Goal: Information Seeking & Learning: Find specific fact

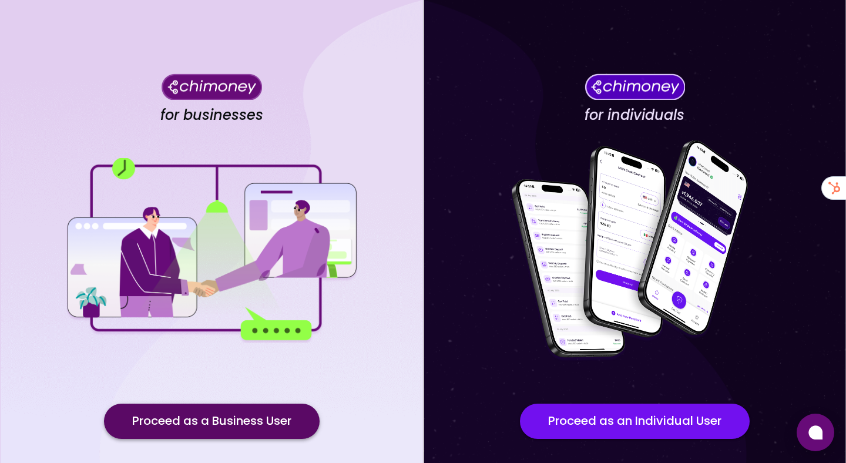
click at [279, 428] on button "Proceed as a Business User" at bounding box center [212, 420] width 216 height 35
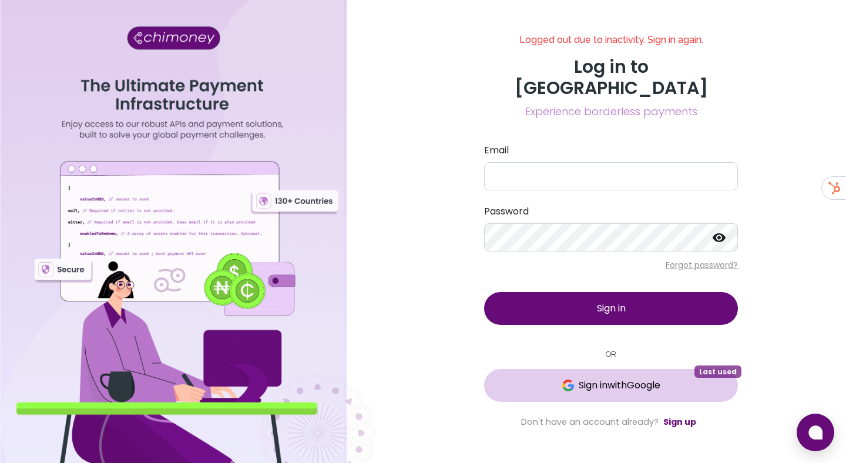
click at [539, 378] on span "Sign in with Google" at bounding box center [610, 385] width 207 height 14
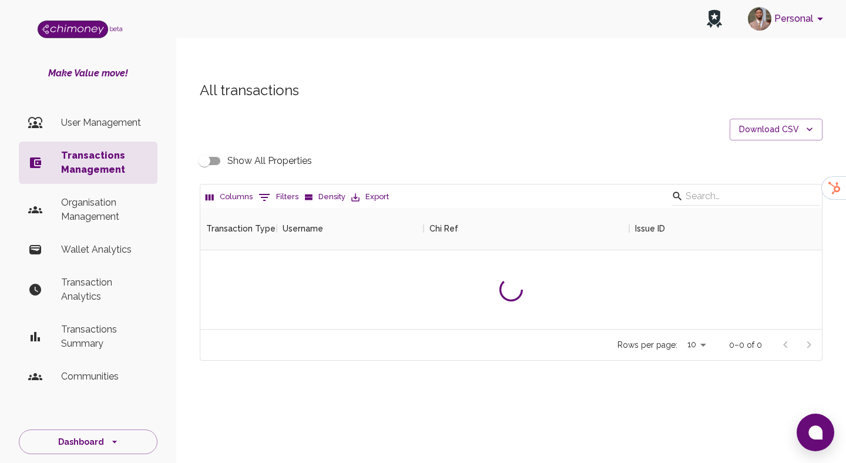
scroll to position [436, 621]
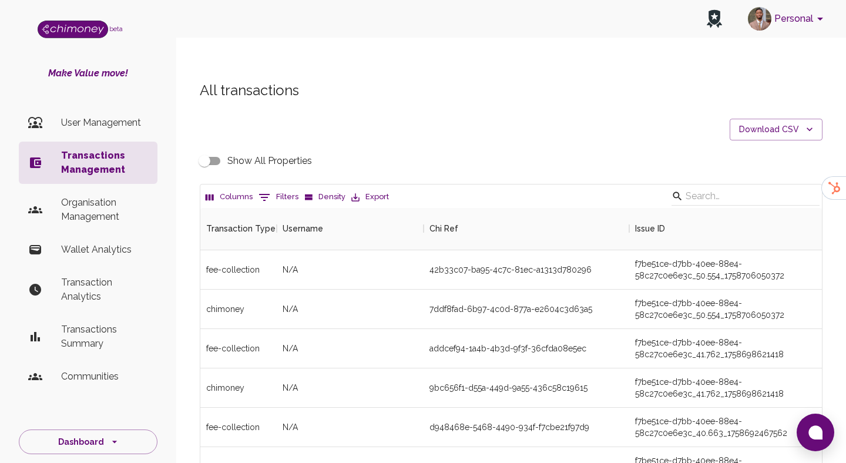
click at [267, 190] on icon "Show filters" at bounding box center [264, 197] width 14 height 14
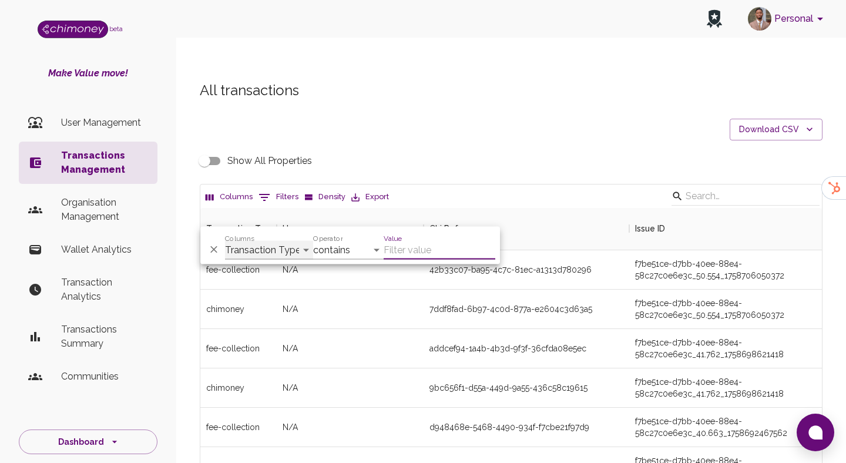
click at [268, 251] on select "Transaction Type Username Chi Ref Issue ID Value Amount Currency Fee ($) FX Rat…" at bounding box center [269, 250] width 88 height 19
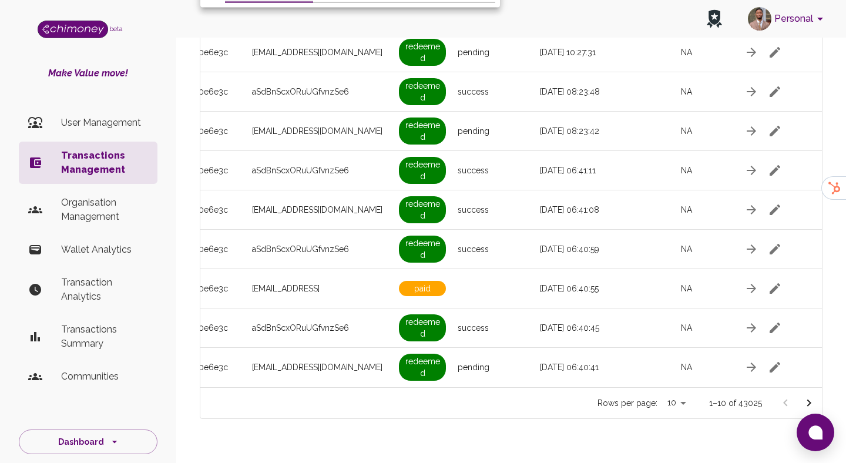
scroll to position [0, 1051]
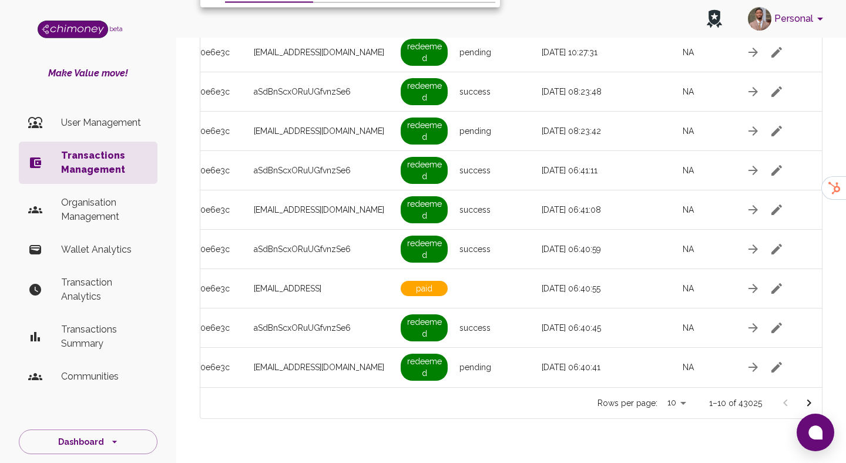
click at [809, 396] on icon "Go to next page" at bounding box center [809, 403] width 14 height 14
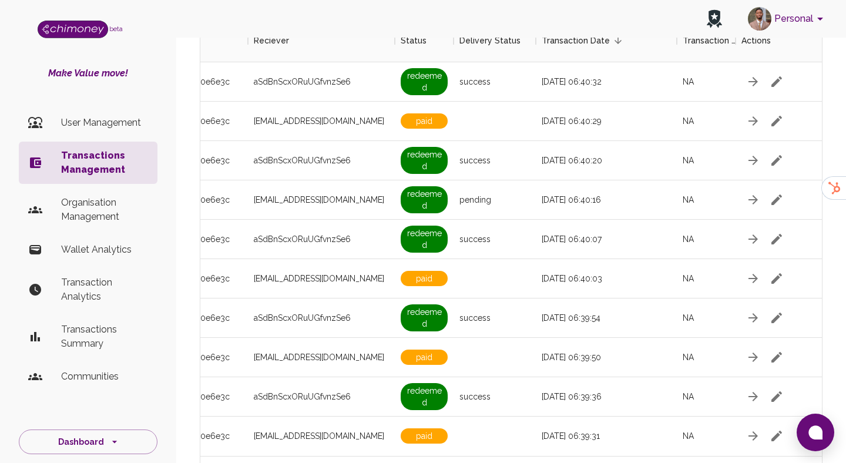
scroll to position [257, 0]
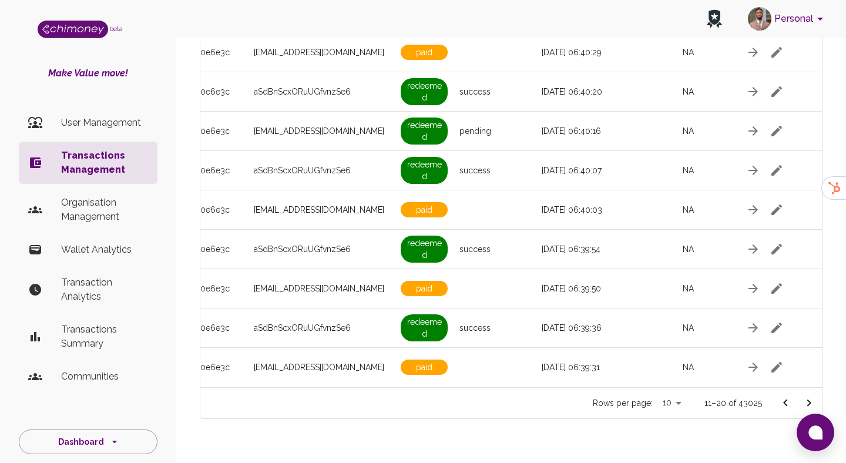
click at [805, 396] on icon "Go to next page" at bounding box center [809, 403] width 14 height 14
click at [811, 391] on button "Go to next page" at bounding box center [808, 402] width 23 height 23
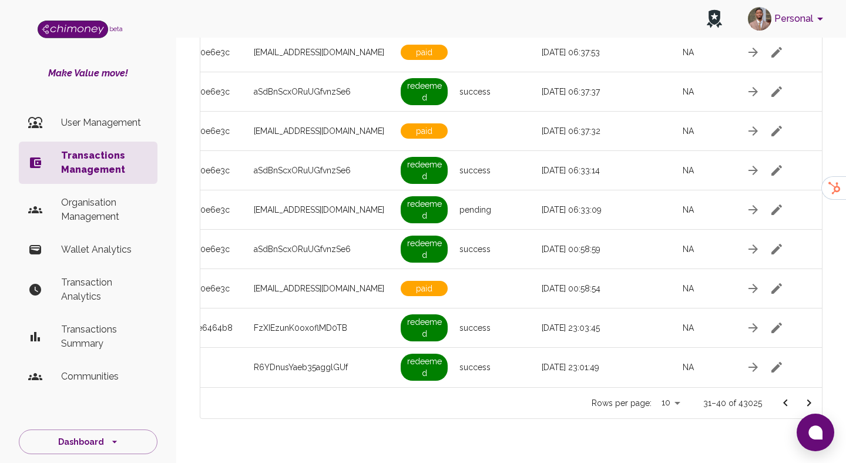
click at [802, 396] on icon "Go to next page" at bounding box center [809, 403] width 14 height 14
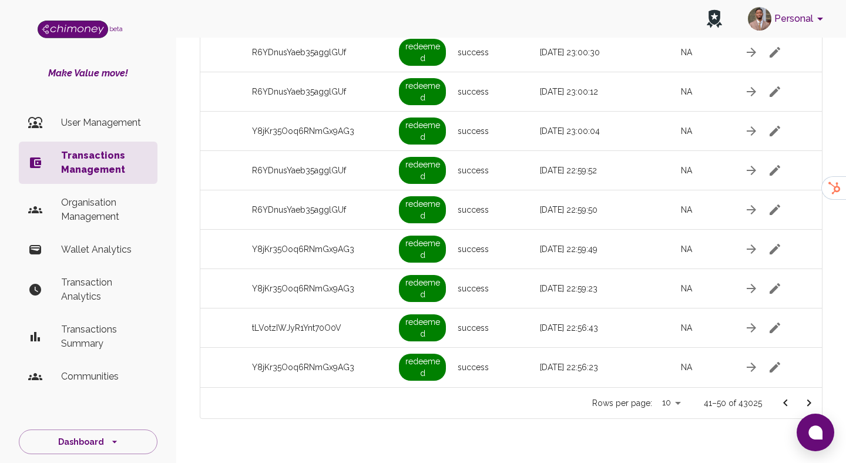
scroll to position [0, 0]
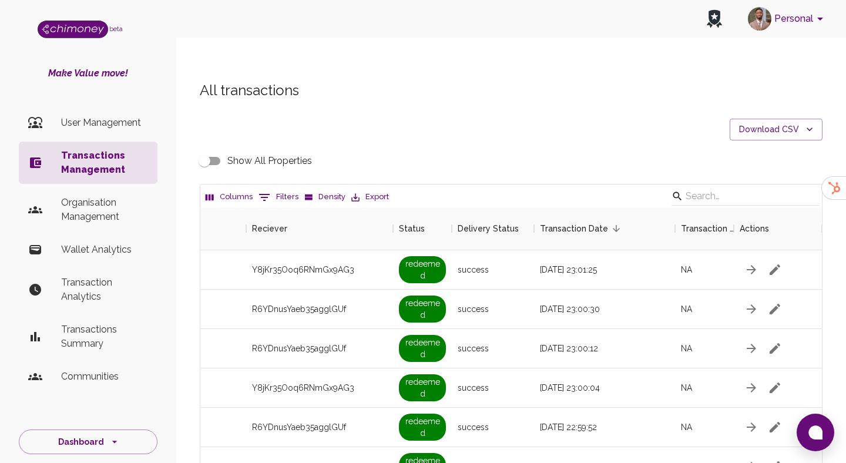
click at [280, 188] on button "0 Filters" at bounding box center [278, 197] width 46 height 19
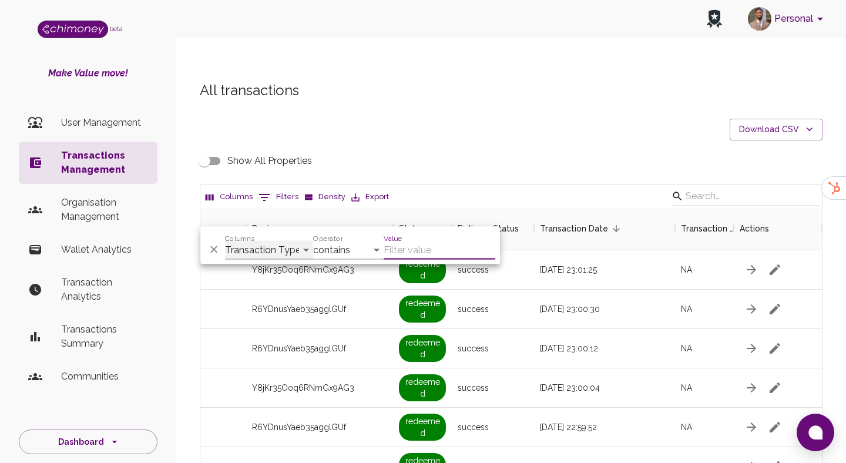
click at [289, 252] on select "Transaction Type Username Chi Ref Issue ID Value Amount Currency Fee ($) FX Rat…" at bounding box center [269, 250] width 88 height 19
click at [225, 241] on select "Transaction Type Username Chi Ref Issue ID Value Amount Currency Fee ($) FX Rat…" at bounding box center [269, 250] width 88 height 19
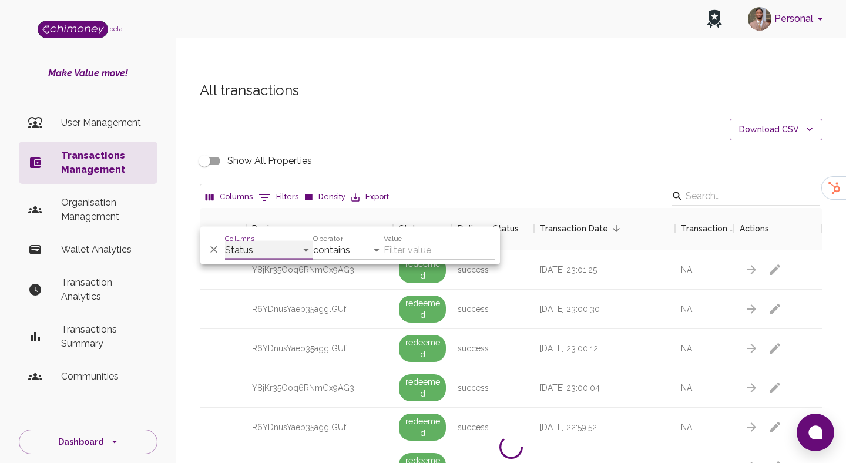
click at [256, 248] on select "Transaction Type Username Chi Ref Issue ID Value Amount Currency Fee ($) FX Rat…" at bounding box center [269, 250] width 88 height 19
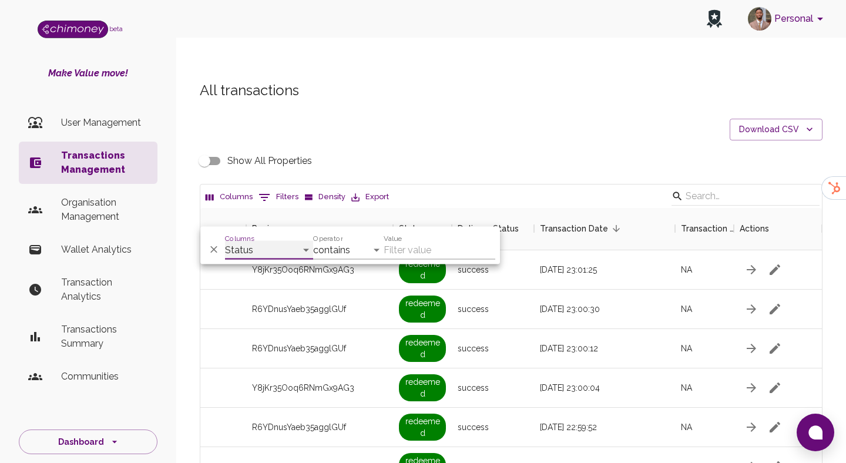
select select "email"
click at [225, 241] on select "Transaction Type Username Chi Ref Issue ID Value Amount Currency Fee ($) FX Rat…" at bounding box center [269, 250] width 88 height 19
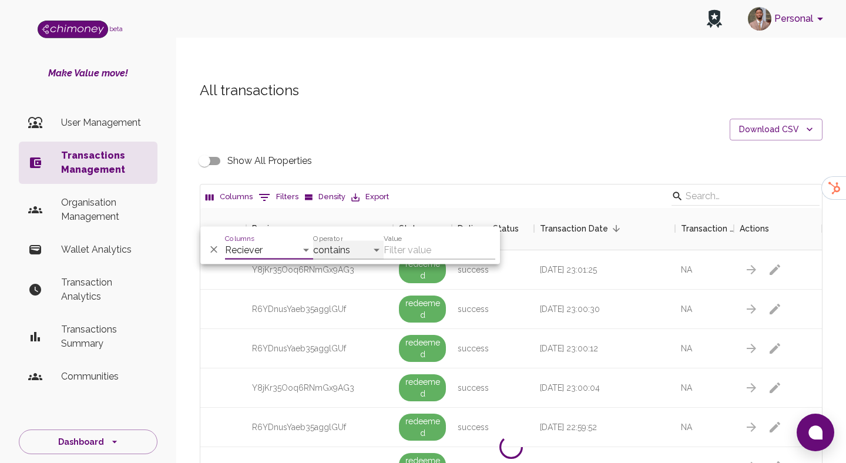
click at [364, 251] on select "contains equals starts with ends with is empty is not empty is any of" at bounding box center [348, 250] width 70 height 19
select select "equals"
click at [313, 241] on select "contains equals starts with ends with is empty is not empty is any of" at bounding box center [348, 250] width 70 height 19
click at [413, 239] on div "Value" at bounding box center [439, 245] width 112 height 28
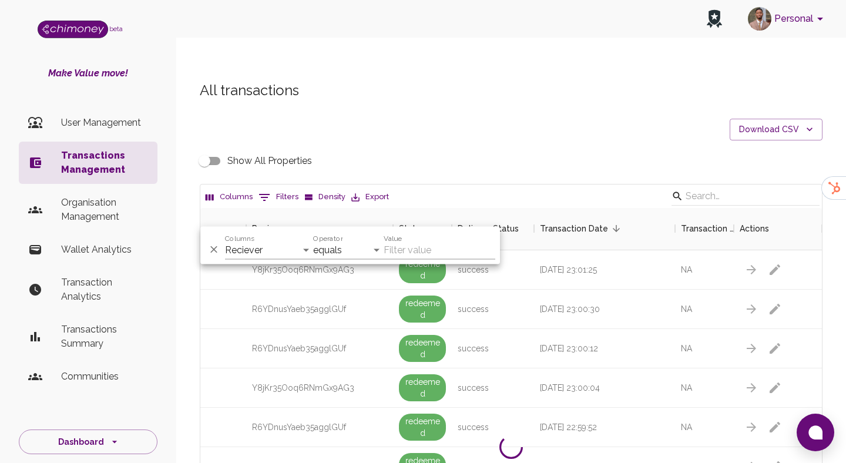
click at [413, 239] on div "Value" at bounding box center [439, 245] width 112 height 28
click at [408, 246] on input "Value" at bounding box center [439, 250] width 112 height 19
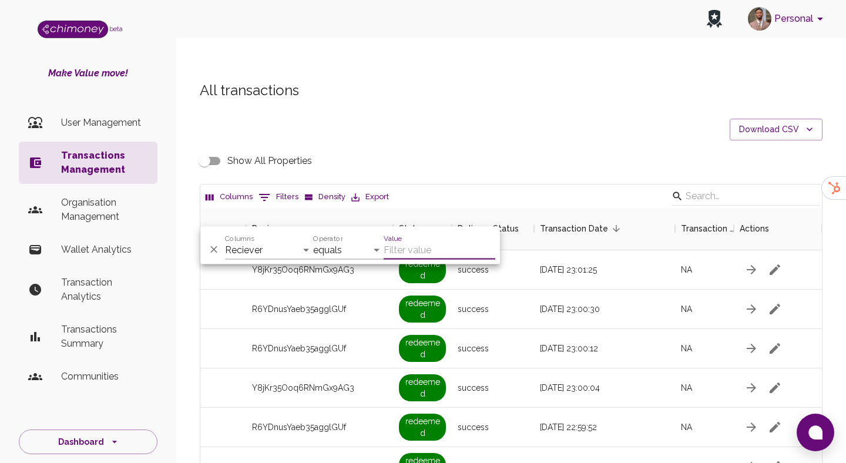
paste input "[EMAIL_ADDRESS][DOMAIN_NAME]"
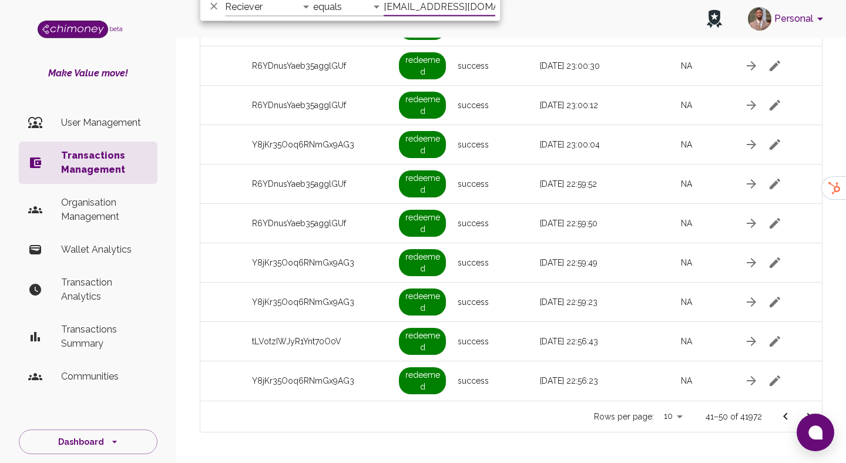
scroll to position [257, 0]
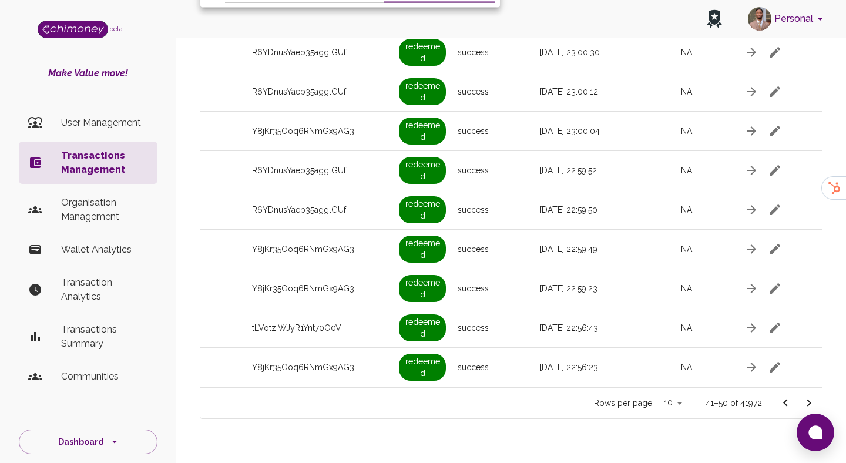
type input "[EMAIL_ADDRESS][DOMAIN_NAME]"
click at [789, 391] on button "Go to previous page" at bounding box center [784, 402] width 23 height 23
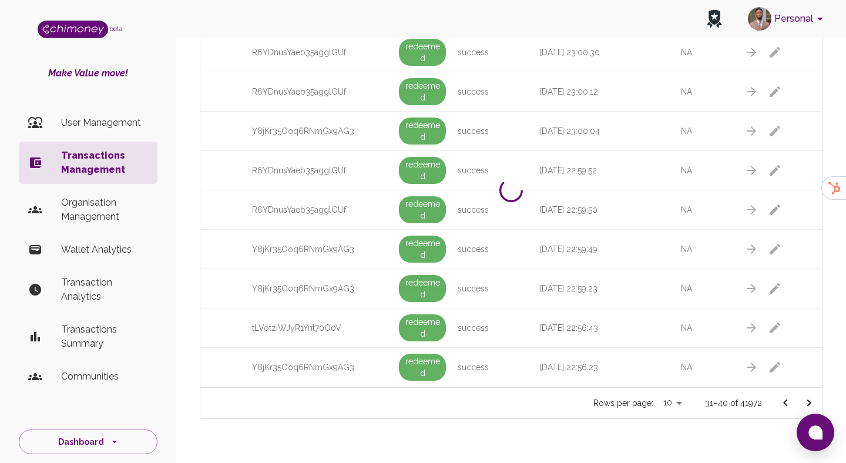
click at [790, 396] on icon "Go to previous page" at bounding box center [785, 403] width 14 height 14
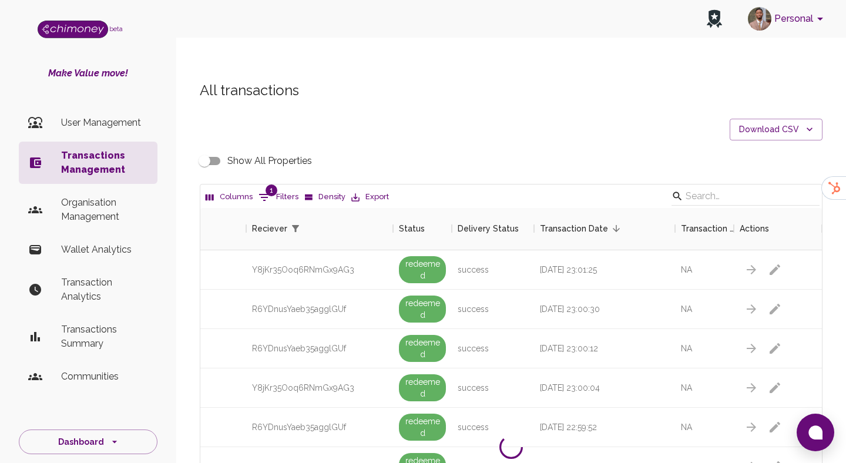
scroll to position [1, 0]
click at [275, 187] on button "1 Filters" at bounding box center [278, 196] width 46 height 19
select select "email"
select select "equals"
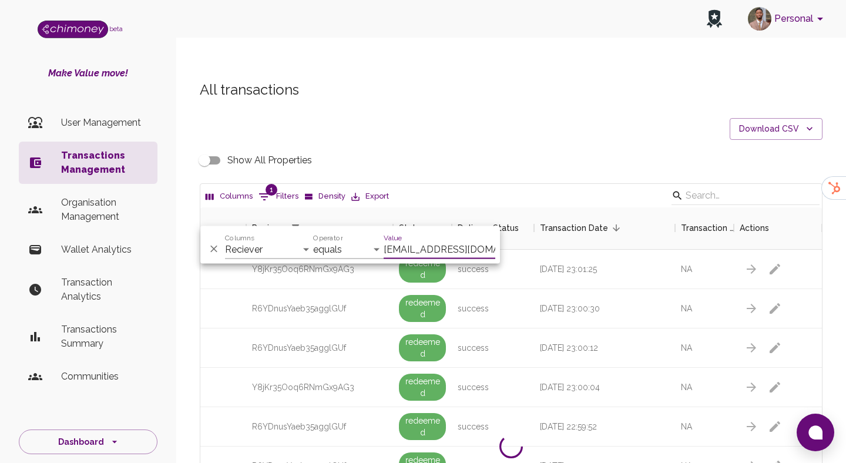
scroll to position [0, 16]
click at [206, 248] on button "Delete" at bounding box center [214, 249] width 18 height 18
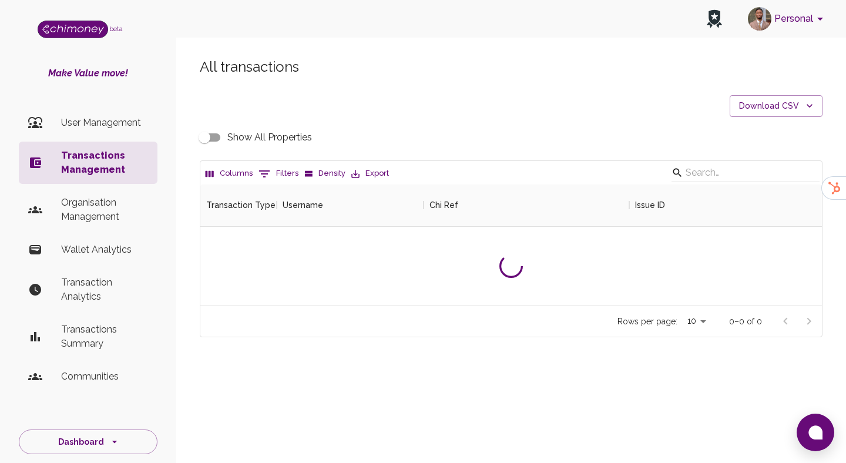
scroll to position [436, 621]
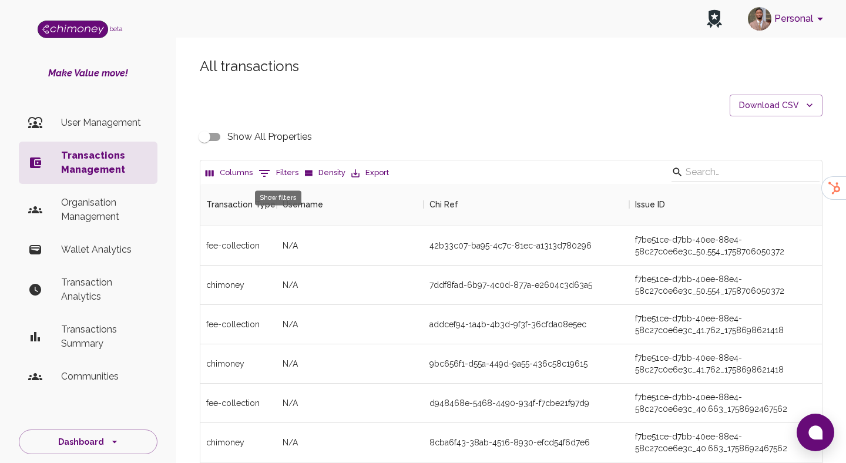
click at [264, 175] on icon "Show filters" at bounding box center [264, 173] width 14 height 14
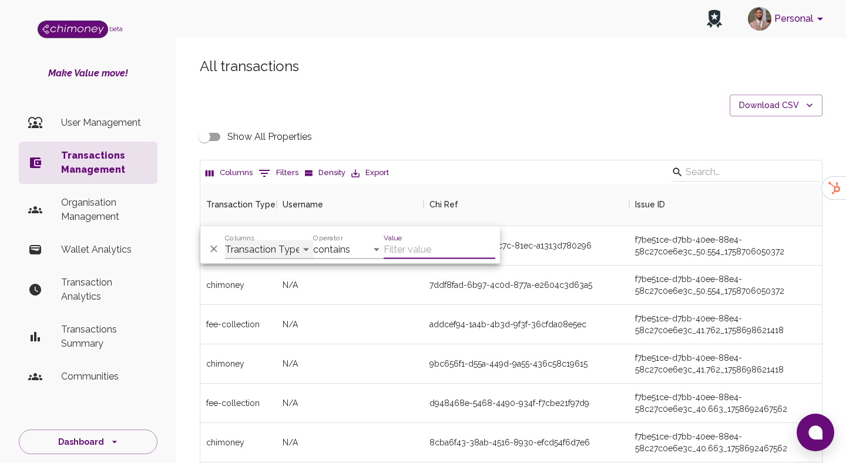
click at [271, 244] on select "Transaction Type Username Chi Ref Issue ID Value Amount Currency Fee ($) FX Rat…" at bounding box center [269, 249] width 88 height 19
click at [271, 247] on select "Transaction Type Username Chi Ref Issue ID Value Amount Currency Fee ($) FX Rat…" at bounding box center [269, 249] width 88 height 19
select select "email"
click at [225, 240] on select "Transaction Type Username Chi Ref Issue ID Value Amount Currency Fee ($) FX Rat…" at bounding box center [269, 249] width 88 height 19
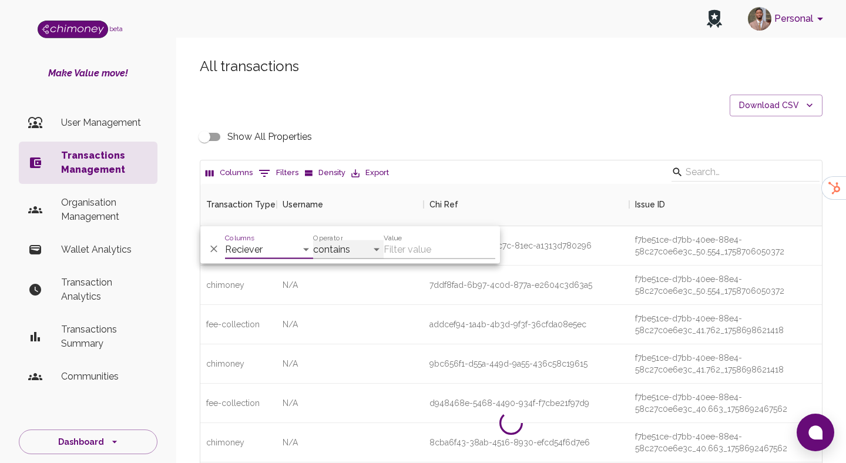
click at [338, 247] on select "contains equals starts with ends with is empty is not empty is any of" at bounding box center [348, 249] width 70 height 19
select select "equals"
click at [313, 240] on select "contains equals starts with ends with is empty is not empty is any of" at bounding box center [348, 249] width 70 height 19
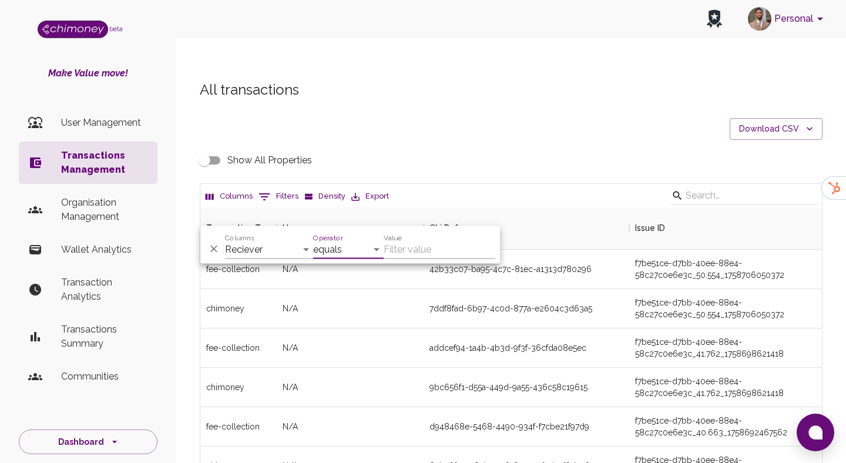
click at [419, 247] on input "Value" at bounding box center [439, 249] width 112 height 19
paste input "[EMAIL_ADDRESS][DOMAIN_NAME]"
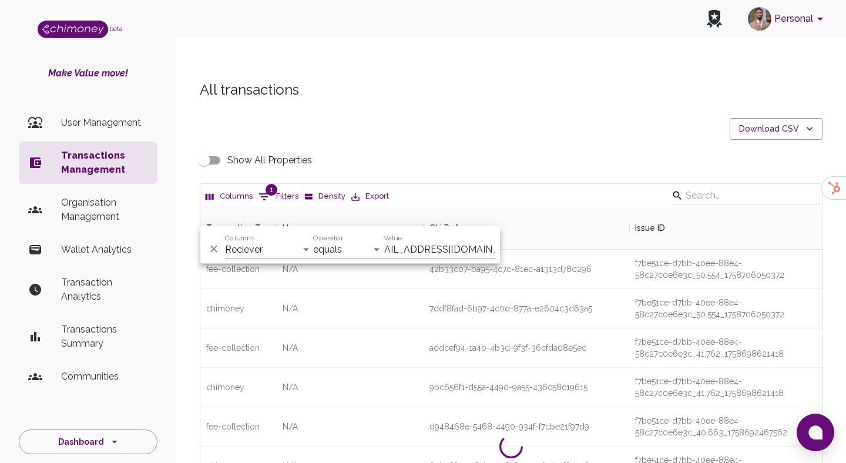
scroll to position [0, 0]
click at [453, 250] on input "[EMAIL_ADDRESS][DOMAIN_NAME]" at bounding box center [439, 249] width 112 height 19
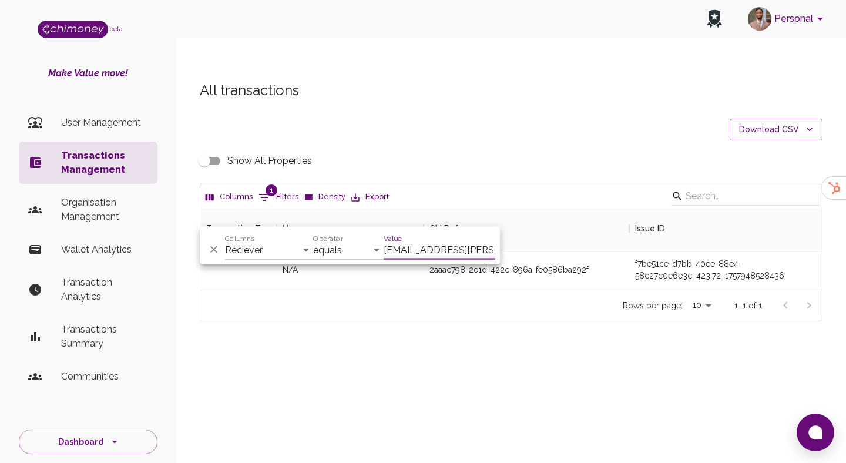
type input "[EMAIL_ADDRESS][PERSON_NAME][DOMAIN_NAME]"
click at [591, 257] on div "2aaac798-2e1d-422c-896a-fe0586ba292f" at bounding box center [526, 269] width 206 height 39
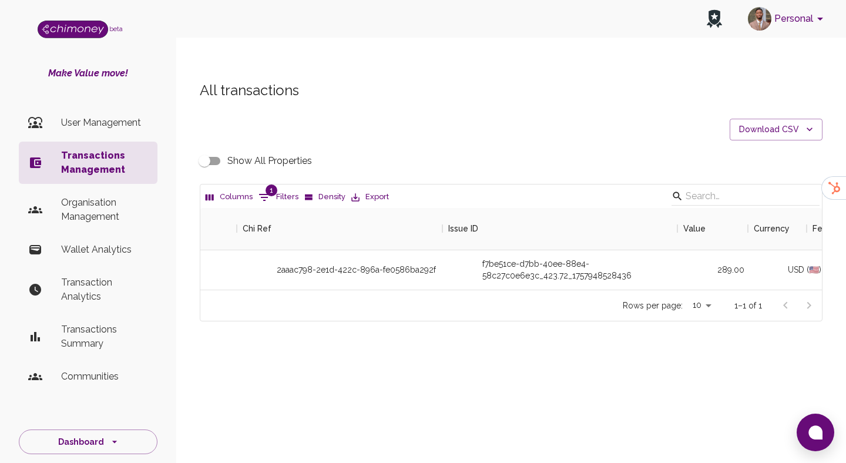
scroll to position [0, 0]
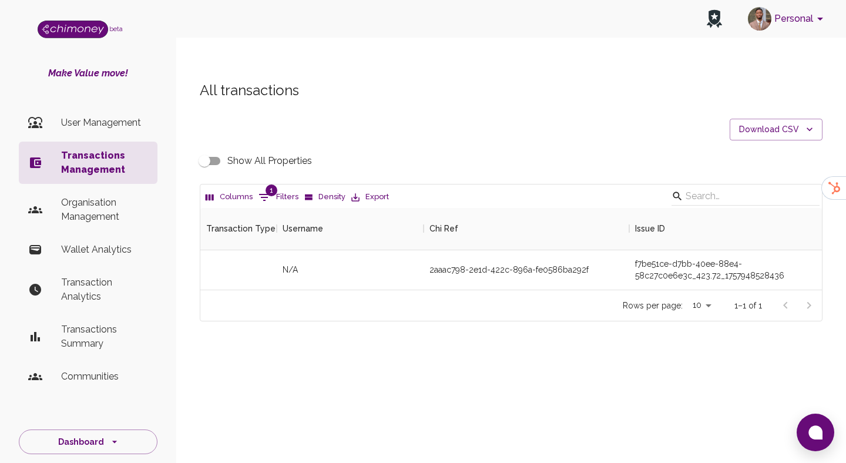
click at [516, 264] on div "2aaac798-2e1d-422c-896a-fe0586ba292f" at bounding box center [508, 270] width 159 height 12
copy div "2aaac798-2e1d-422c-896a-fe0586ba292f"
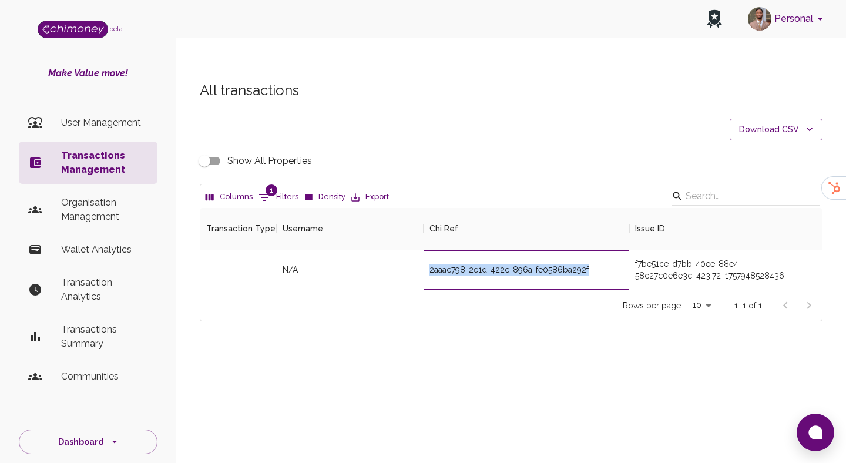
copy div "2aaac798-2e1d-422c-896a-fe0586ba292f"
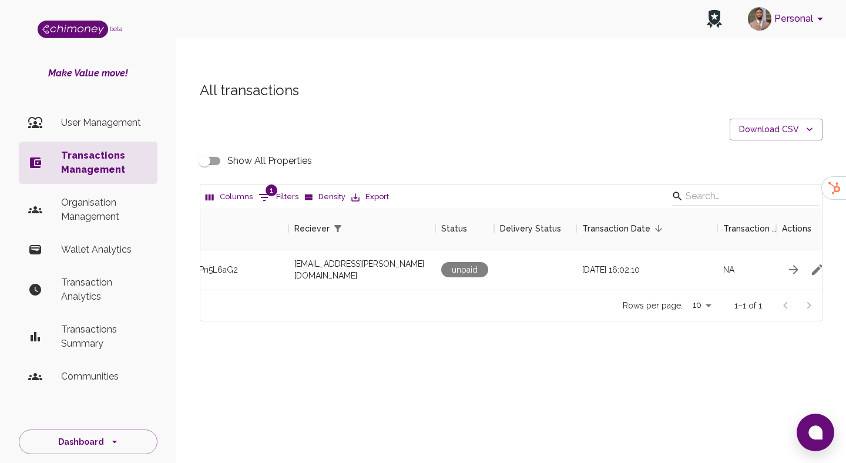
scroll to position [0, 1052]
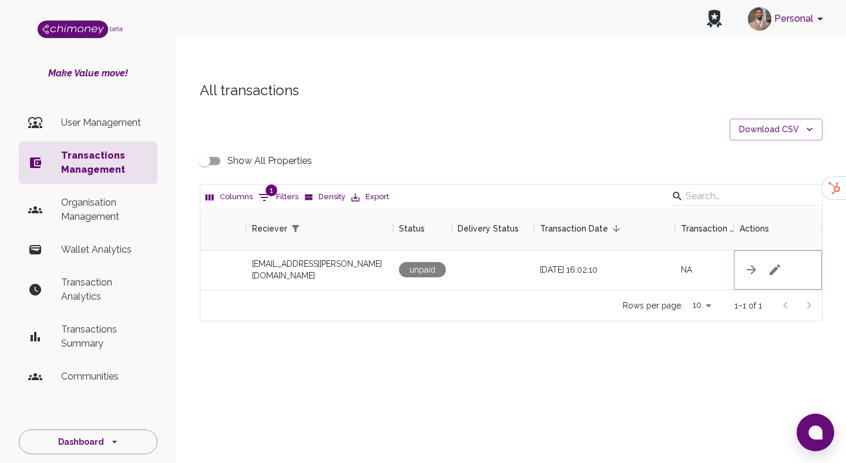
click at [773, 264] on icon "button" at bounding box center [774, 269] width 11 height 11
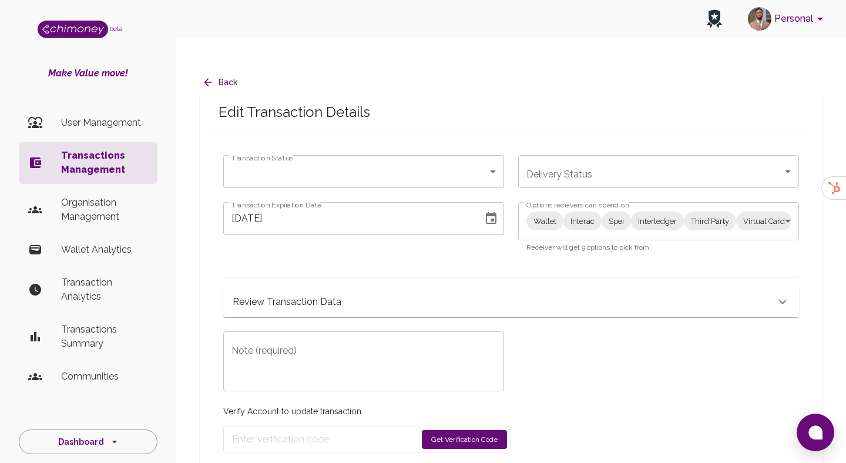
click at [396, 277] on div "Review Transaction Data Transaction Information ChiRef 2aaac798-2e1d-422c-896a-…" at bounding box center [511, 297] width 576 height 41
click at [390, 294] on div "Review Transaction Data" at bounding box center [504, 302] width 543 height 16
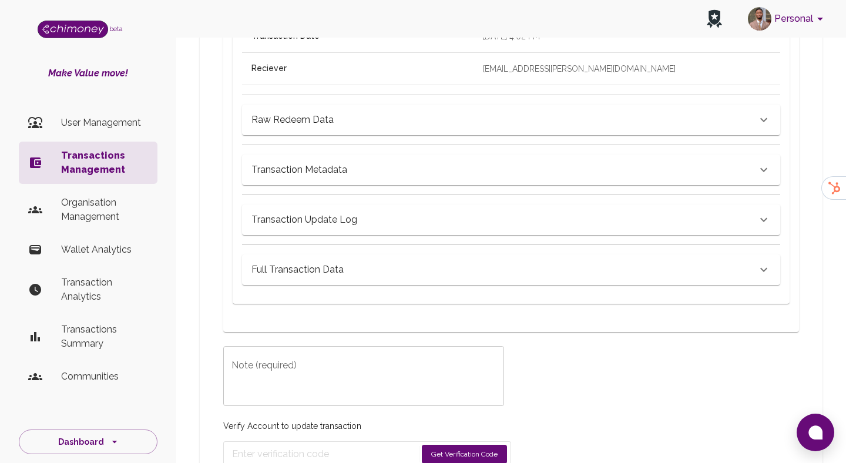
scroll to position [635, 0]
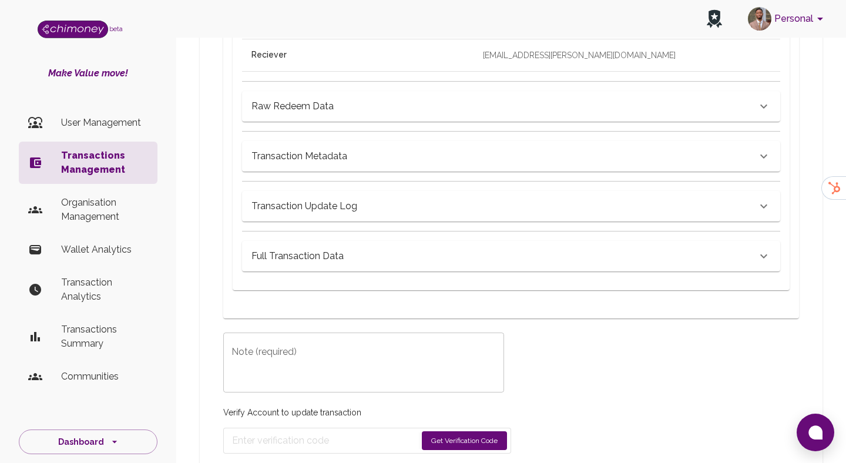
click at [364, 241] on div "Full Transaction Data" at bounding box center [511, 256] width 538 height 31
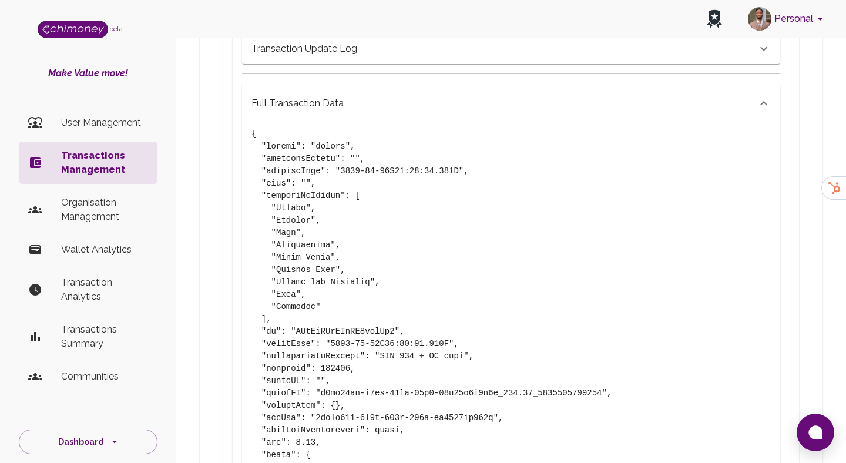
scroll to position [761, 0]
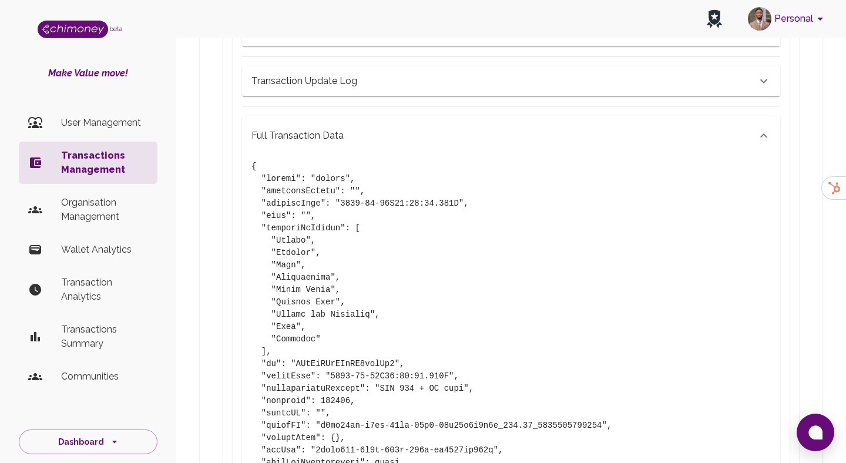
click at [92, 158] on p "Transactions Management" at bounding box center [104, 163] width 87 height 28
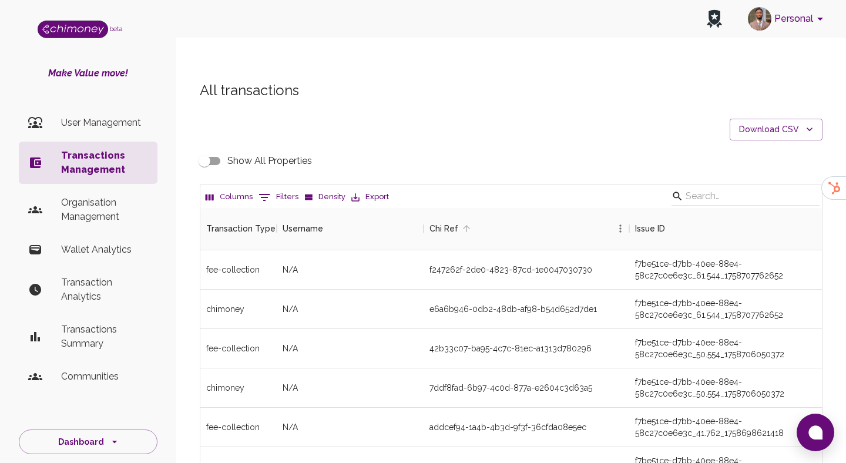
scroll to position [436, 621]
click at [266, 194] on icon "Show filters" at bounding box center [264, 197] width 11 height 7
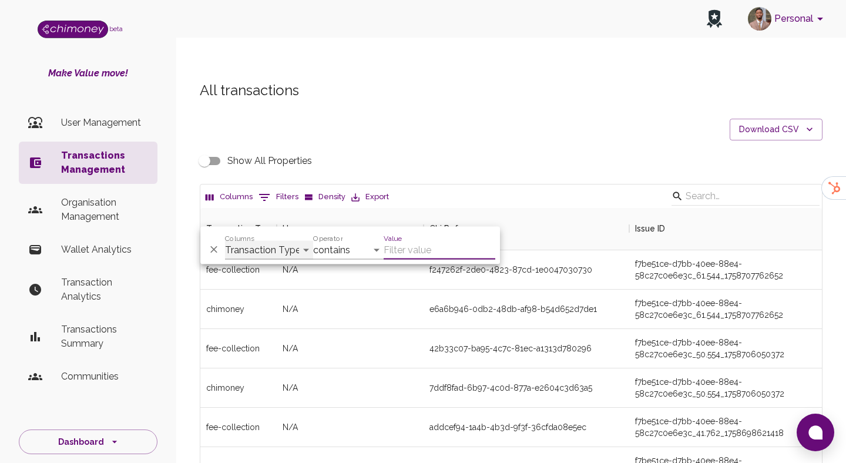
click at [261, 249] on select "Transaction Type Username Chi Ref Issue ID Value Amount Currency Fee ($) FX Rat…" at bounding box center [269, 250] width 88 height 19
select select "email"
click at [225, 241] on select "Transaction Type Username Chi Ref Issue ID Value Amount Currency Fee ($) FX Rat…" at bounding box center [269, 250] width 88 height 19
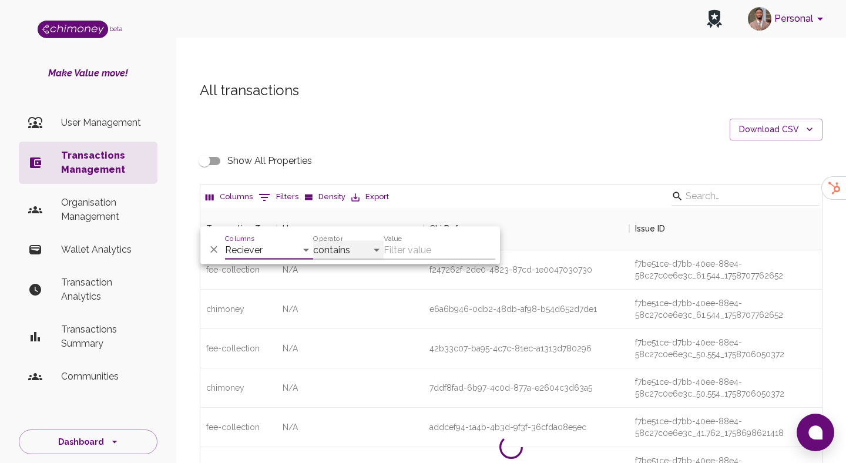
click at [335, 257] on select "contains equals starts with ends with is empty is not empty is any of" at bounding box center [348, 250] width 70 height 19
select select "equals"
click at [313, 241] on select "contains equals starts with ends with is empty is not empty is any of" at bounding box center [348, 250] width 70 height 19
click at [420, 243] on input "Value" at bounding box center [439, 250] width 112 height 19
paste input "[EMAIL_ADDRESS][DOMAIN_NAME]"
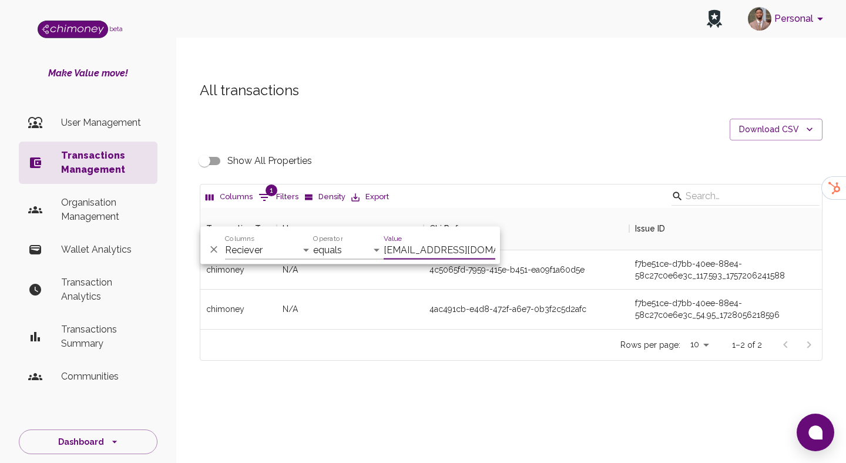
scroll to position [121, 621]
type input "[EMAIL_ADDRESS][DOMAIN_NAME]"
click at [504, 364] on div "All transactions Download CSV Show All Properties Columns 1 Filters Density Exp…" at bounding box center [511, 241] width 670 height 376
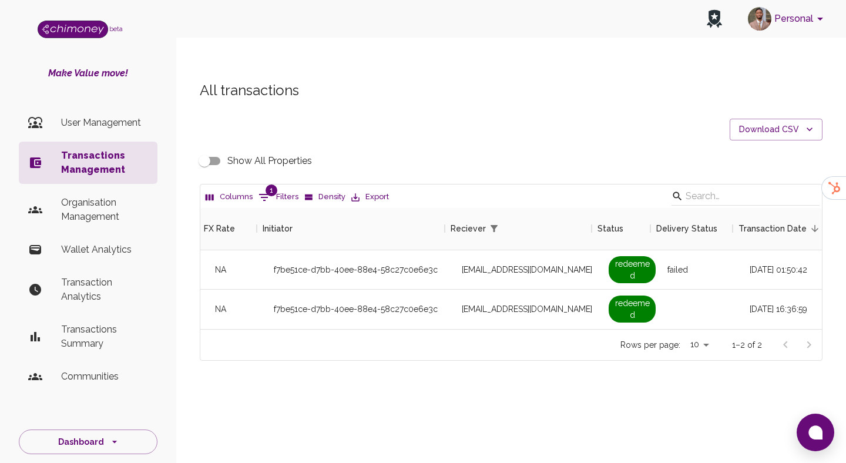
scroll to position [0, 854]
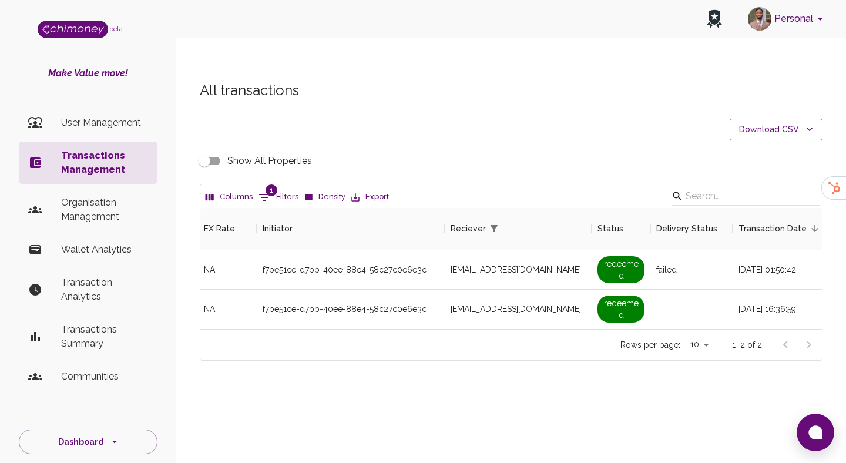
click at [205, 150] on input "Show All Properties" at bounding box center [204, 161] width 67 height 22
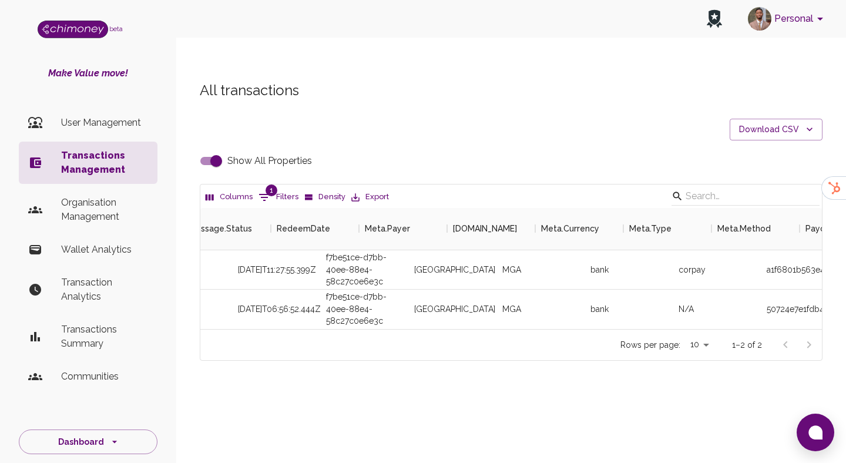
scroll to position [0, 2185]
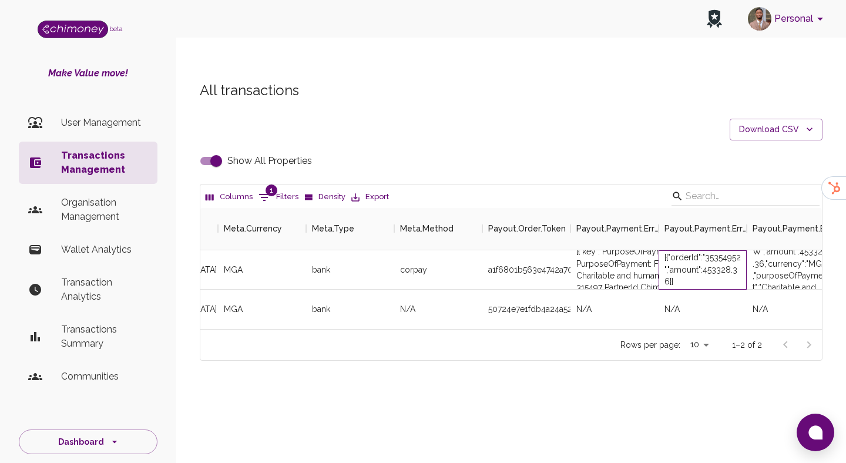
click at [725, 251] on div "[{"orderId":"35354952","amount":453328.36}]" at bounding box center [702, 268] width 76 height 35
copy div "35354952"
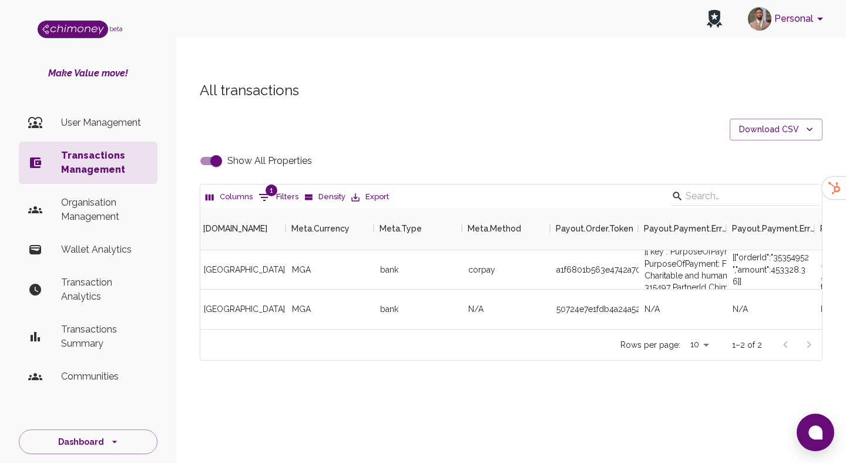
scroll to position [0, 2117]
click at [506, 92] on div "All transactions Download CSV Show All Properties Columns 1 Filters Density Exp…" at bounding box center [511, 221] width 651 height 280
click at [217, 150] on input "Show All Properties" at bounding box center [216, 161] width 67 height 22
checkbox input "false"
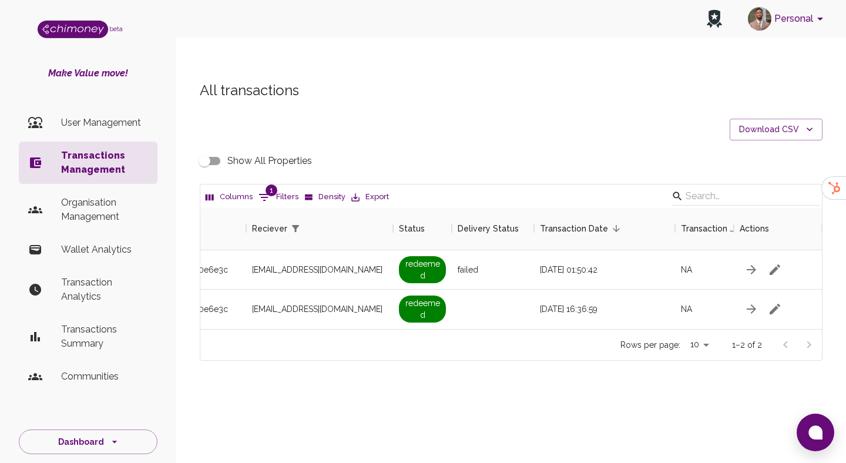
scroll to position [0, 1023]
click at [288, 188] on button "1 Filters" at bounding box center [278, 197] width 46 height 19
select select "email"
select select "equals"
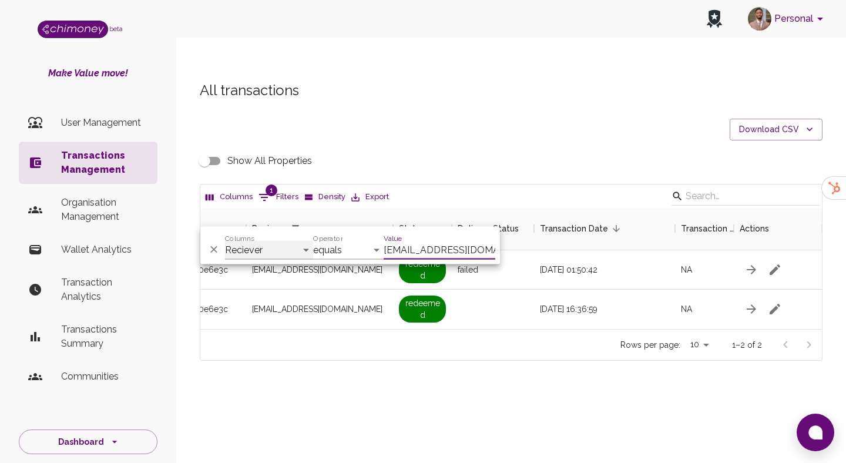
click at [259, 259] on select "Transaction Type Username Chi Ref Issue ID Value Amount Currency Fee ($) FX Rat…" at bounding box center [269, 250] width 88 height 19
click at [225, 241] on select "Transaction Type Username Chi Ref Issue ID Value Amount Currency Fee ($) FX Rat…" at bounding box center [269, 250] width 88 height 19
